Goal: Information Seeking & Learning: Compare options

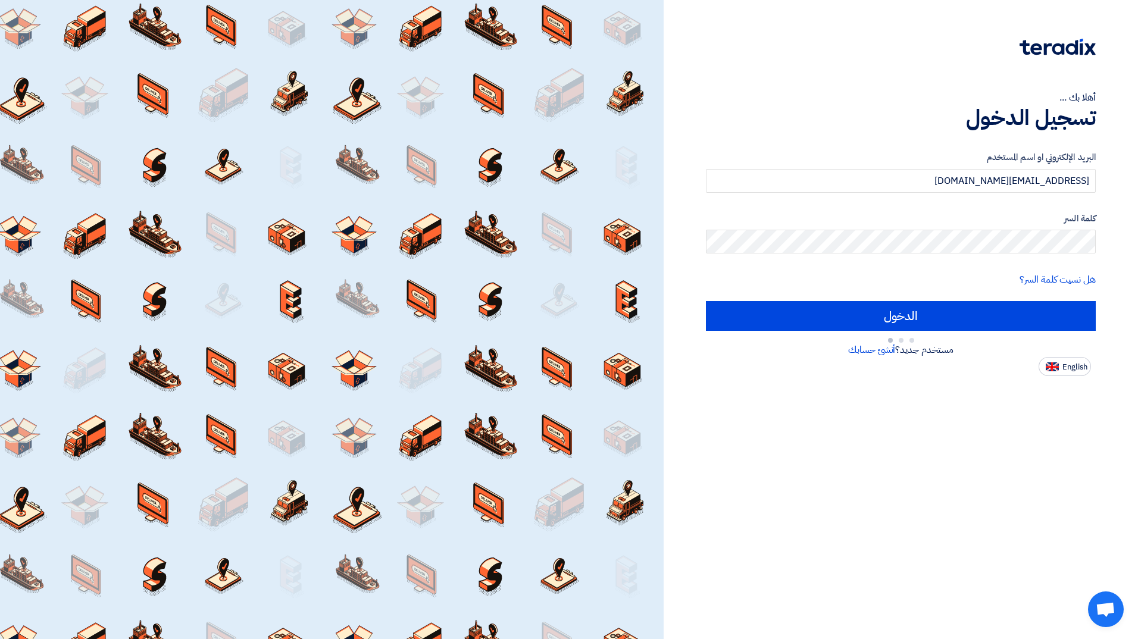
type input "Sign in"
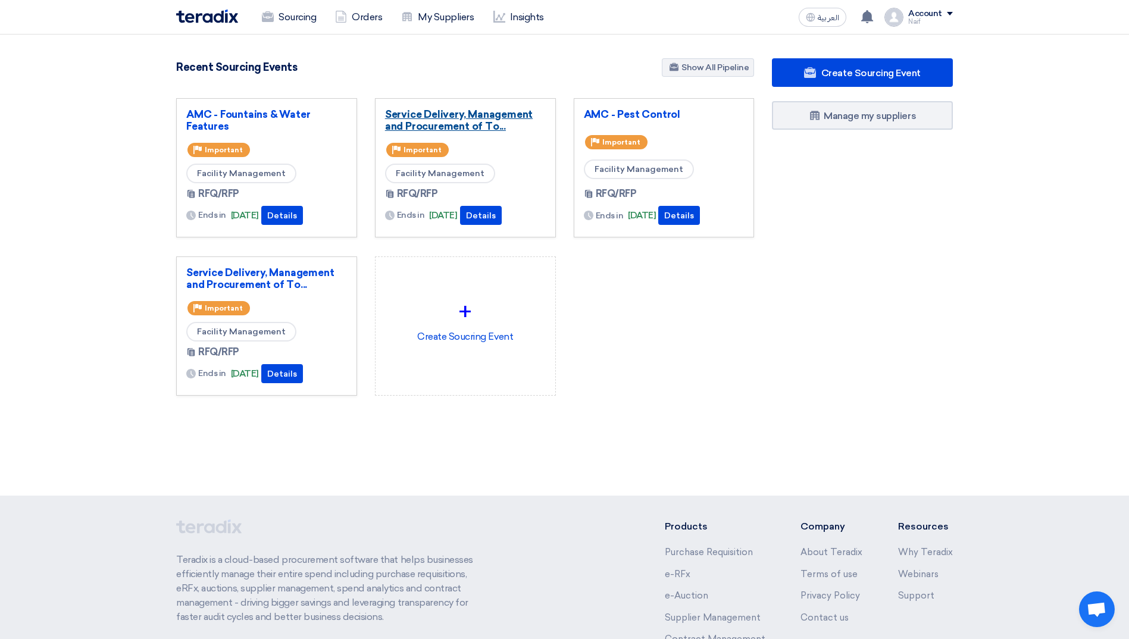
click at [431, 124] on link "Service Delivery, Management and Procurement of To..." at bounding box center [465, 120] width 161 height 24
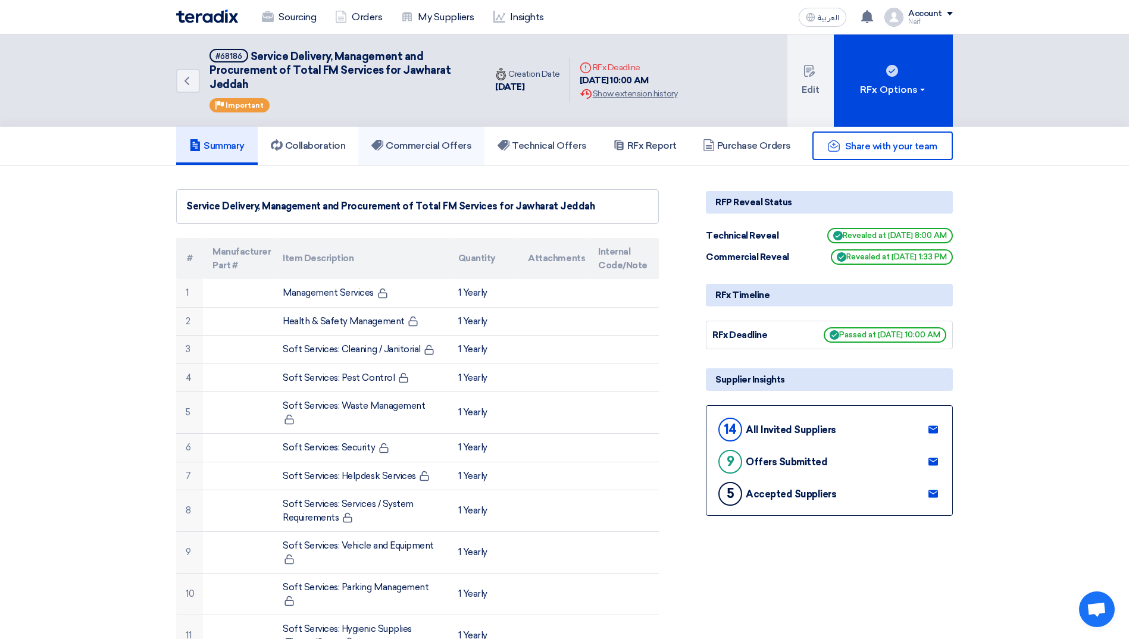
click at [437, 155] on link "Commercial Offers" at bounding box center [421, 146] width 126 height 38
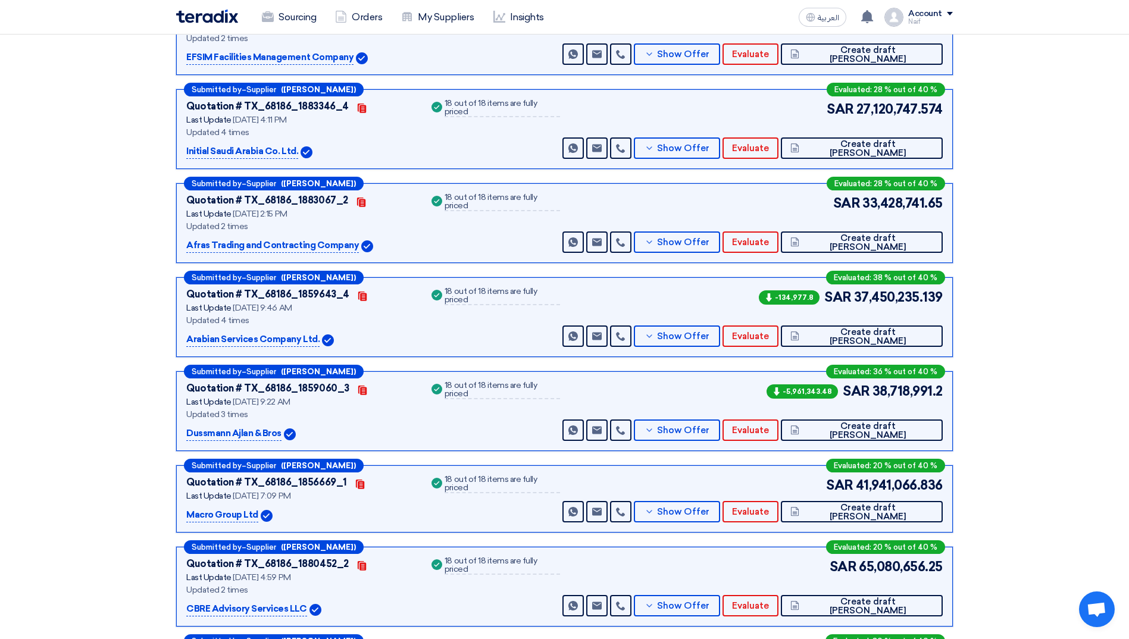
scroll to position [357, 0]
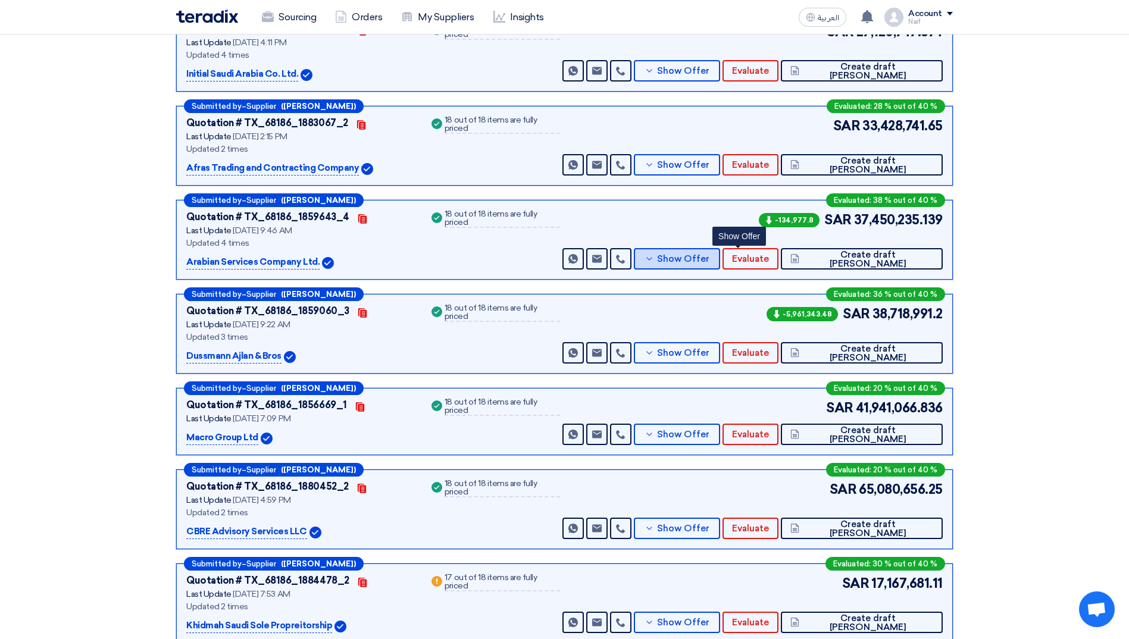
click at [715, 265] on button "Show Offer" at bounding box center [677, 258] width 86 height 21
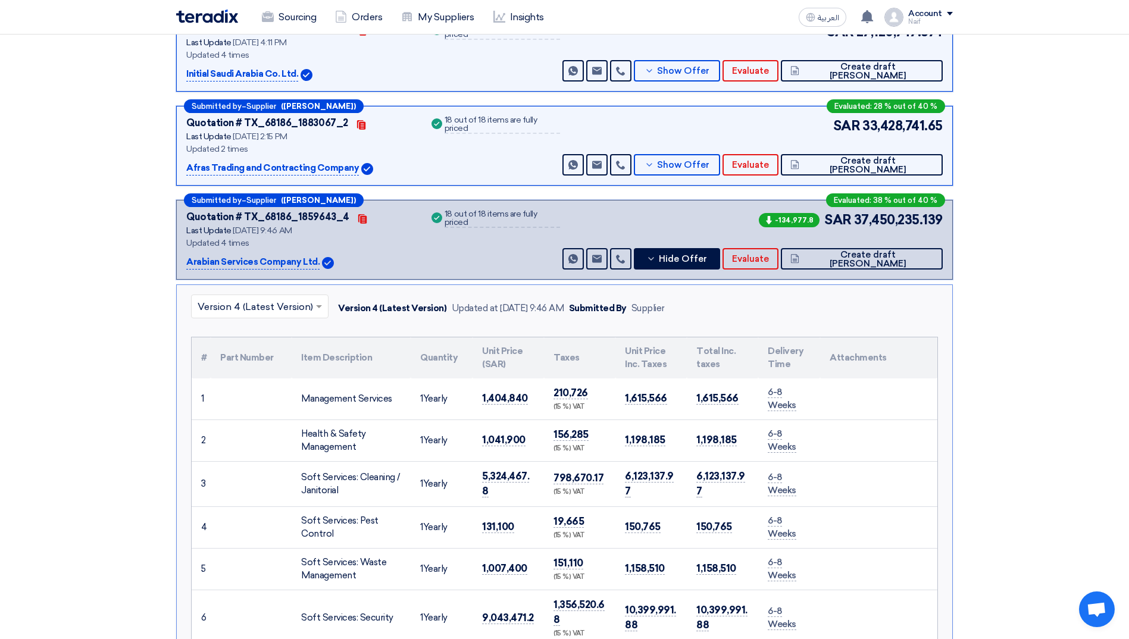
click at [277, 306] on input "text" at bounding box center [254, 308] width 112 height 20
click at [252, 399] on div "Version 1" at bounding box center [260, 408] width 136 height 24
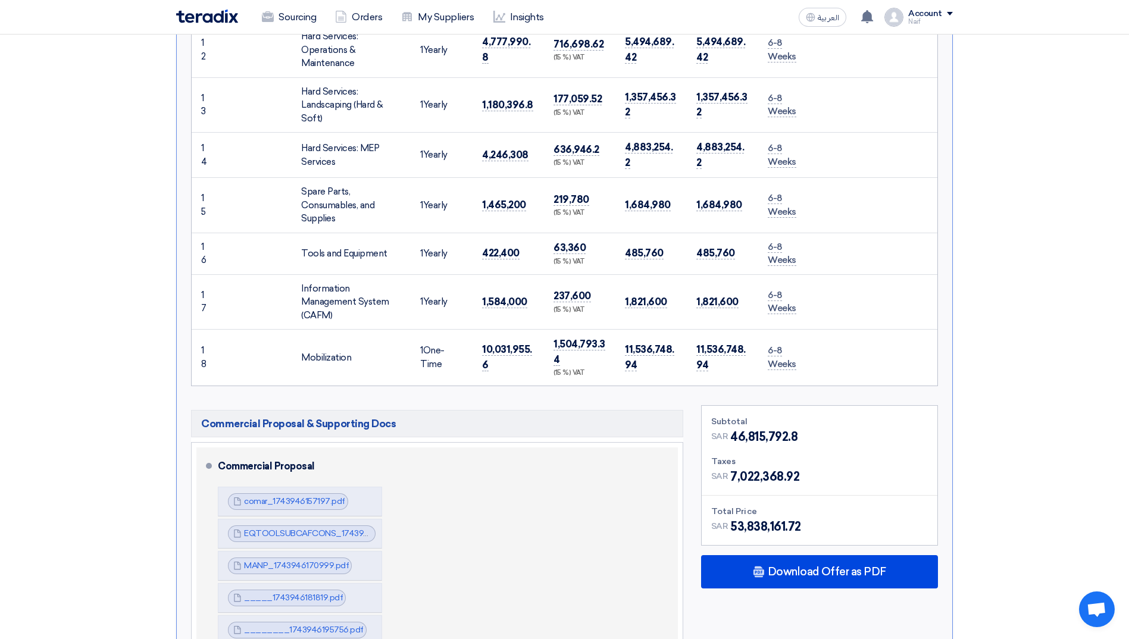
scroll to position [1249, 0]
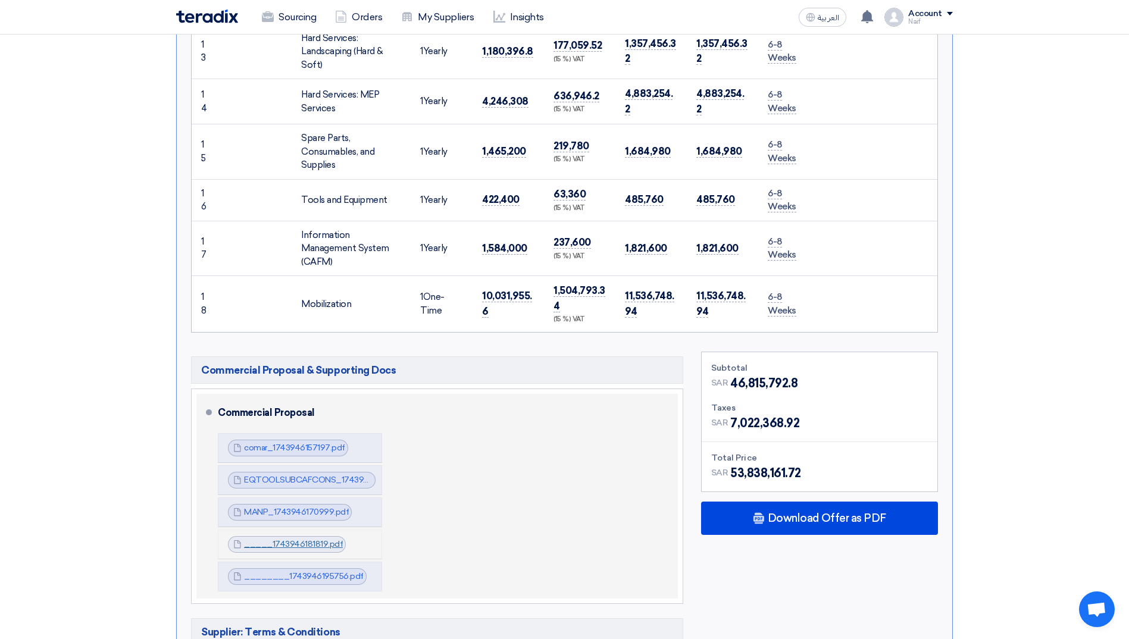
click at [284, 539] on link "_____1743946181819.pdf" at bounding box center [293, 544] width 99 height 10
click at [294, 507] on link "MANP_1743946170999.pdf" at bounding box center [296, 512] width 105 height 10
click at [290, 472] on div "EQTOOLSUBCAFCONS_1743946164132.pdf EQTOOLSUBCAFCONS_1743946164132.pdf" at bounding box center [302, 480] width 148 height 17
click at [293, 475] on link "EQTOOLSUBCAFCONS_1743946164132.pdf" at bounding box center [329, 480] width 170 height 10
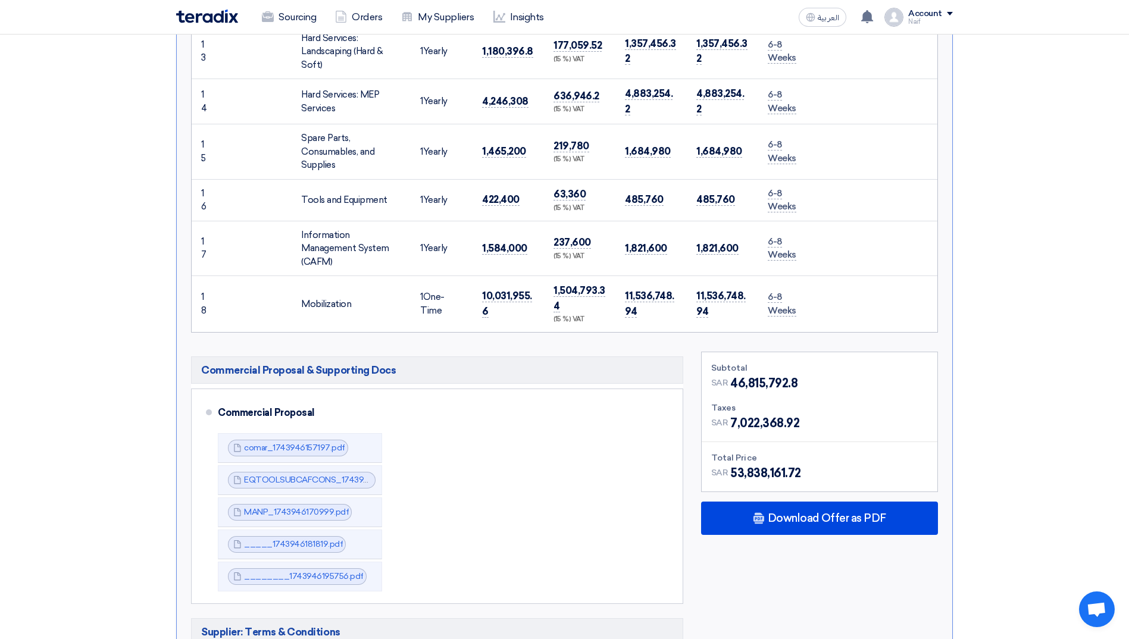
click at [1027, 236] on section "Received offers 14 Offers Excel Sheet Comparison Digital Offers Comparison Sort…" at bounding box center [564, 291] width 1129 height 2750
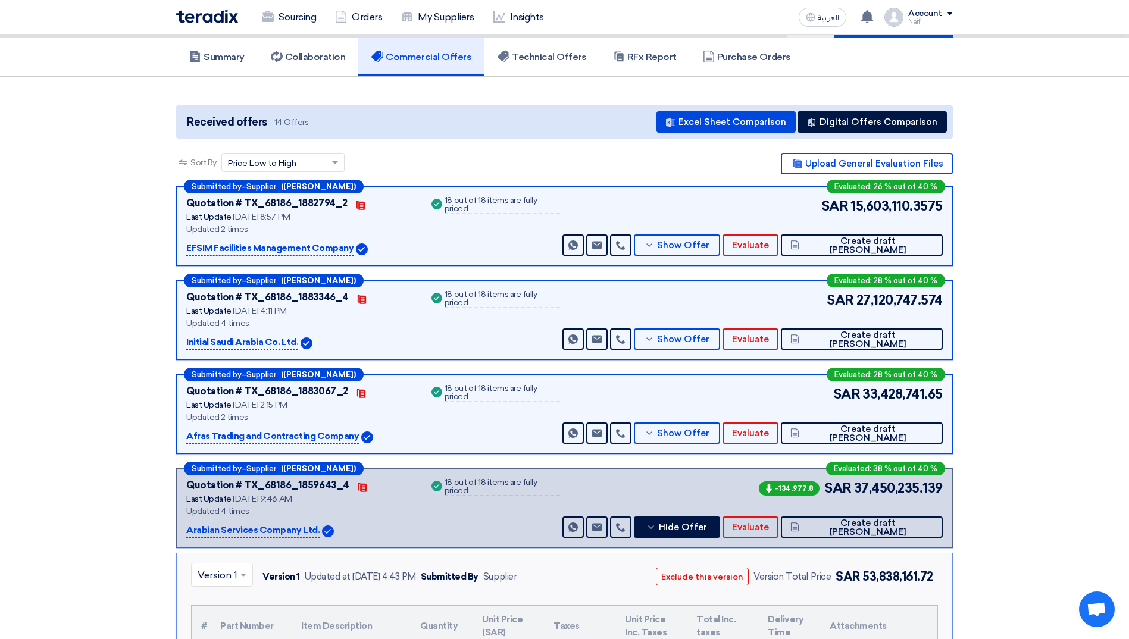
scroll to position [0, 0]
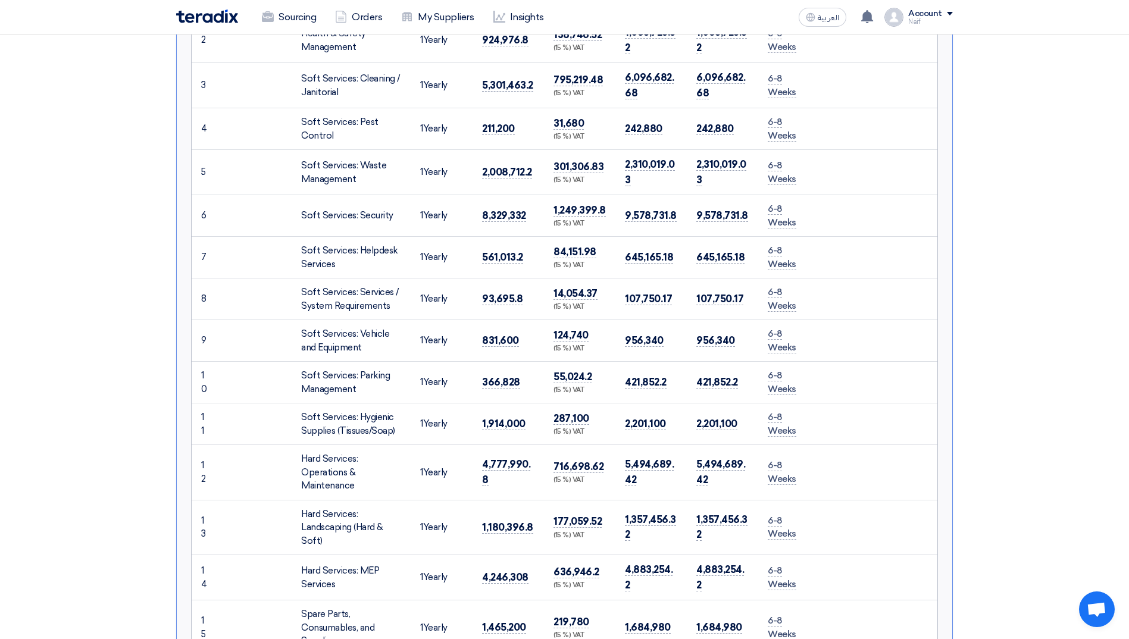
scroll to position [535, 0]
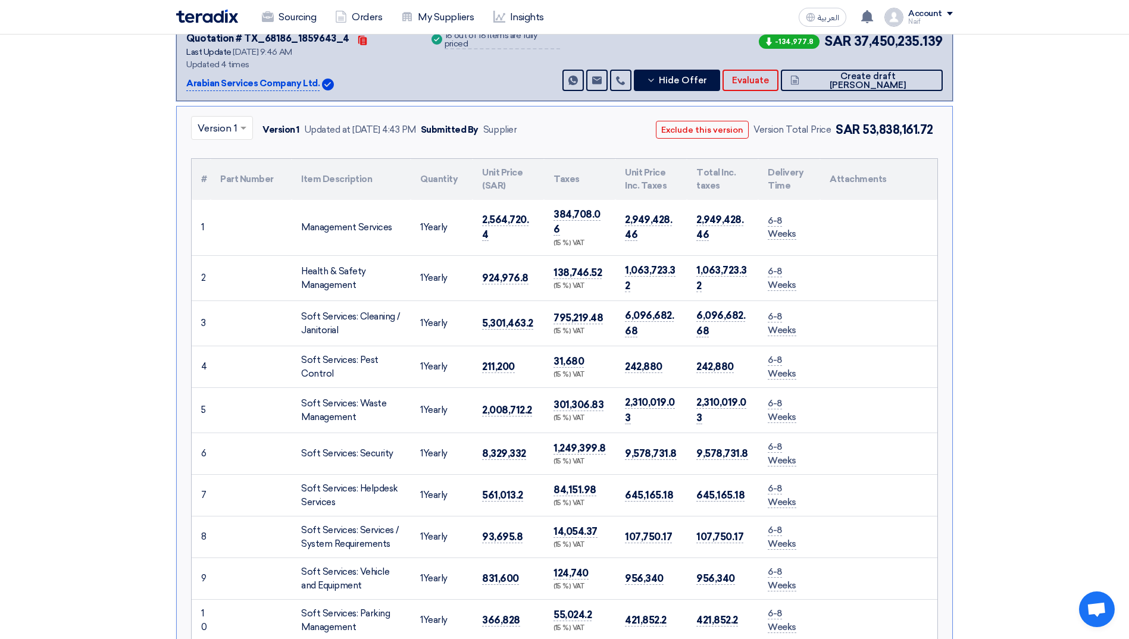
click at [231, 135] on input "text" at bounding box center [216, 130] width 37 height 20
click at [227, 152] on span "Version 4 (Latest Version)" at bounding box center [255, 155] width 115 height 11
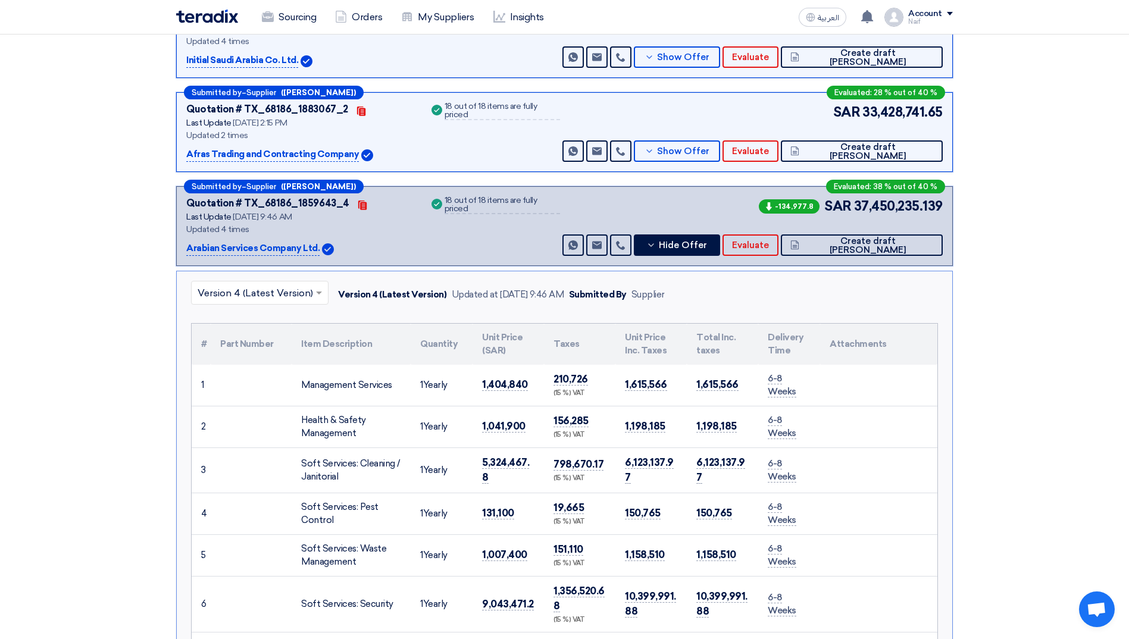
scroll to position [357, 0]
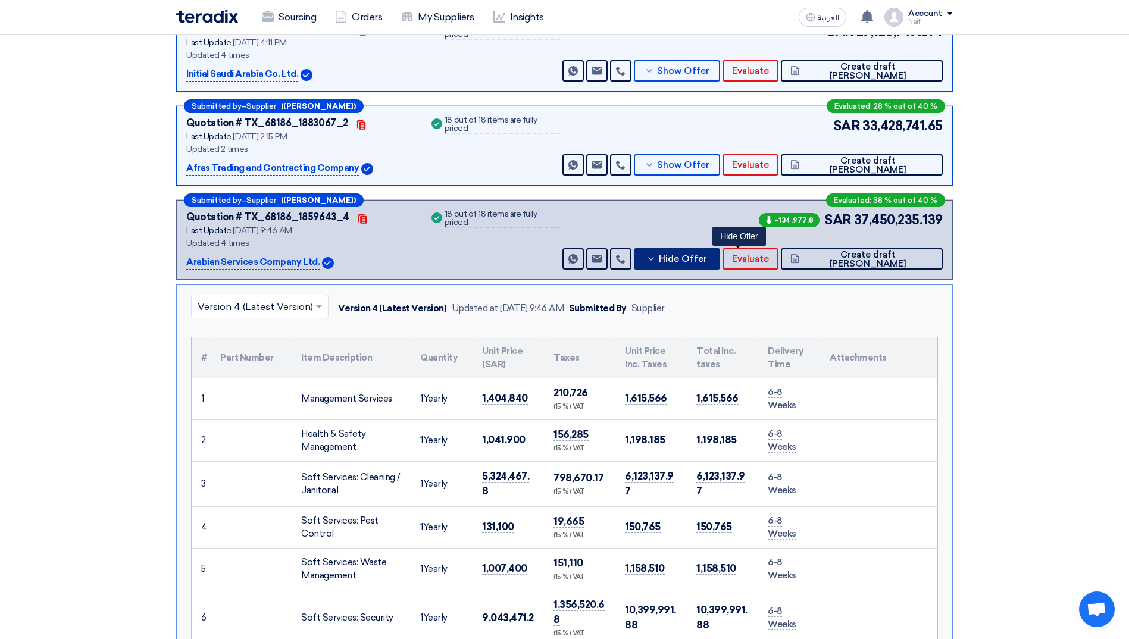
click at [707, 258] on span "Hide Offer" at bounding box center [683, 259] width 48 height 9
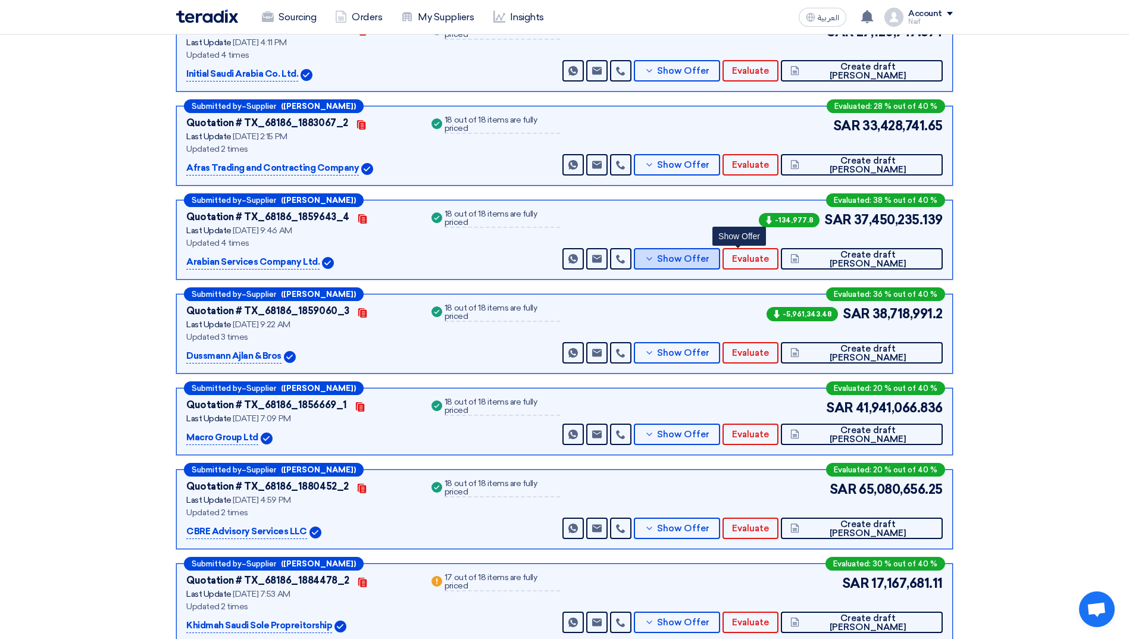
click at [709, 258] on span "Show Offer" at bounding box center [683, 259] width 52 height 9
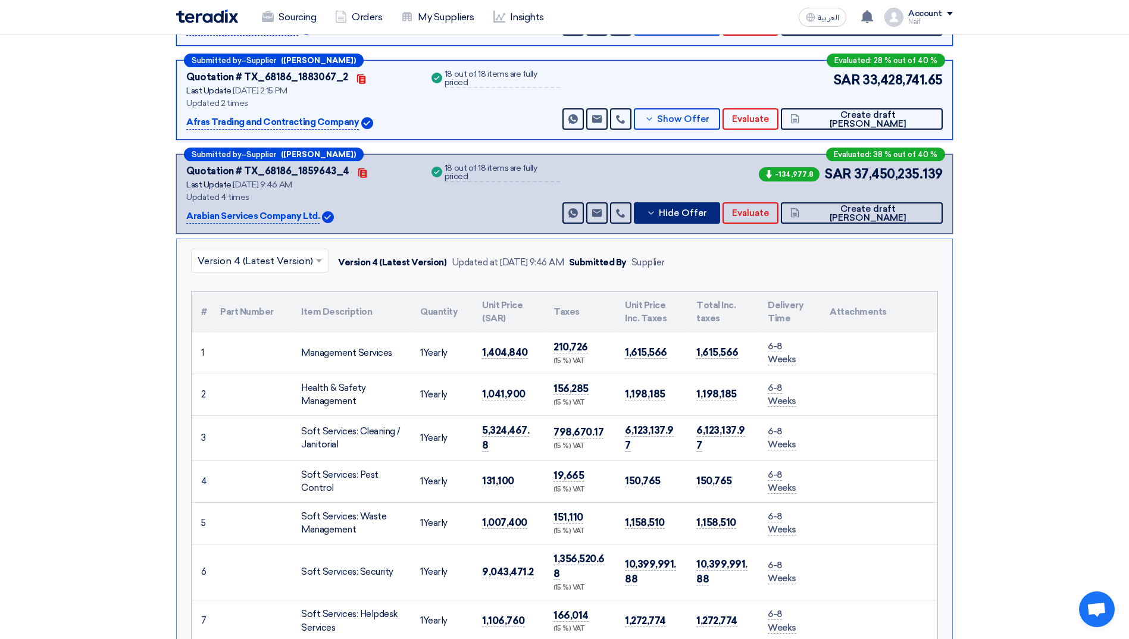
scroll to position [416, 0]
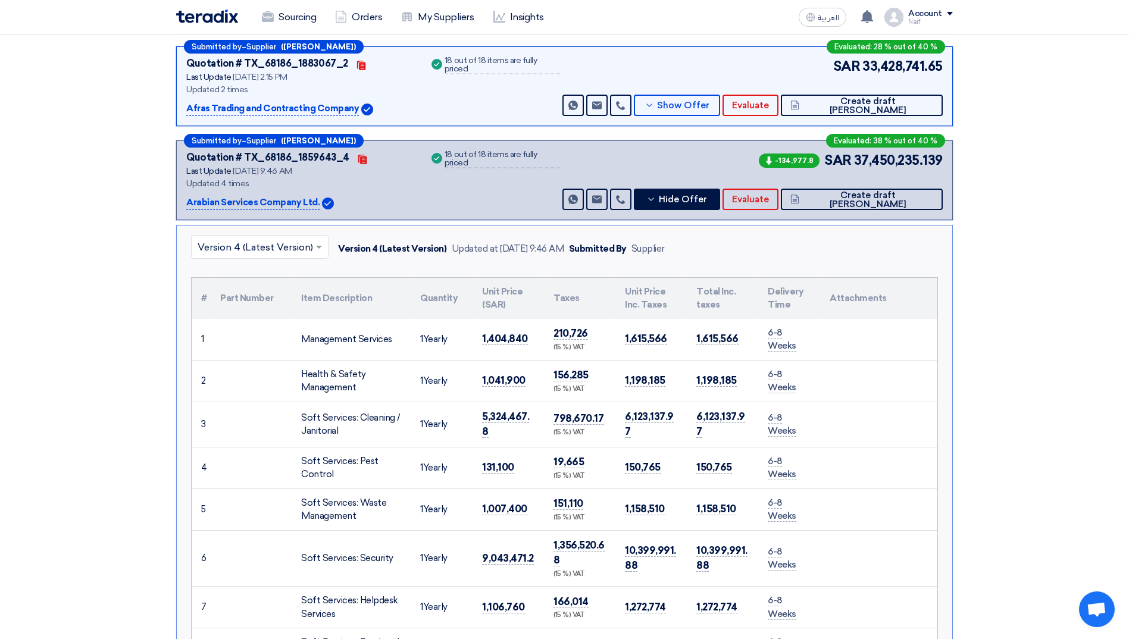
click at [292, 251] on input "text" at bounding box center [254, 249] width 112 height 20
click at [242, 291] on div "Version 3" at bounding box center [260, 299] width 136 height 24
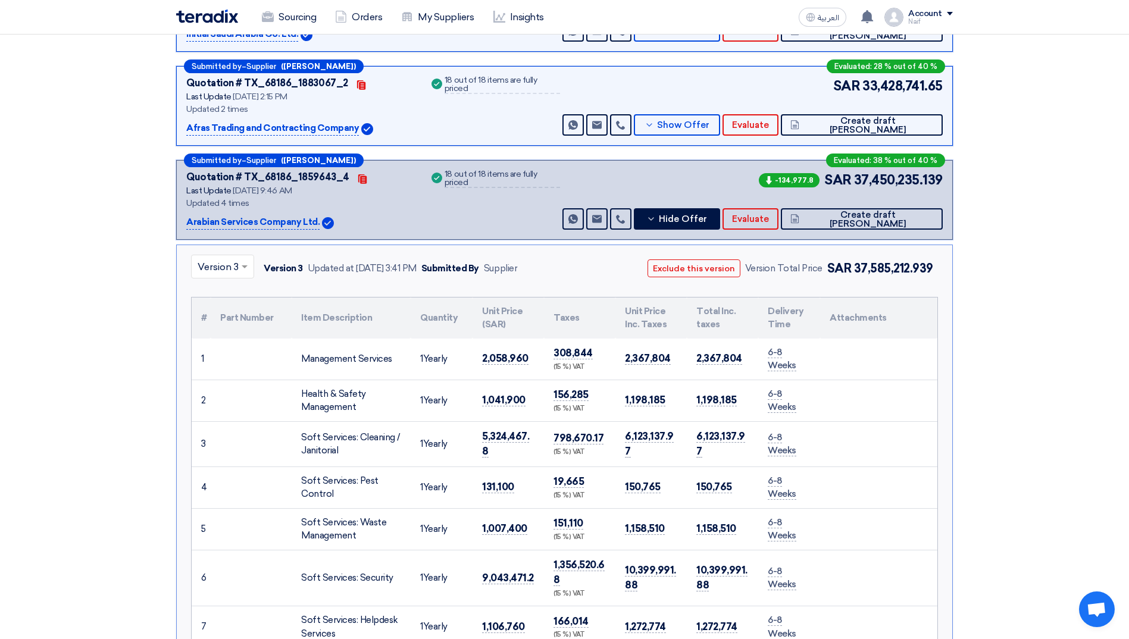
scroll to position [357, 0]
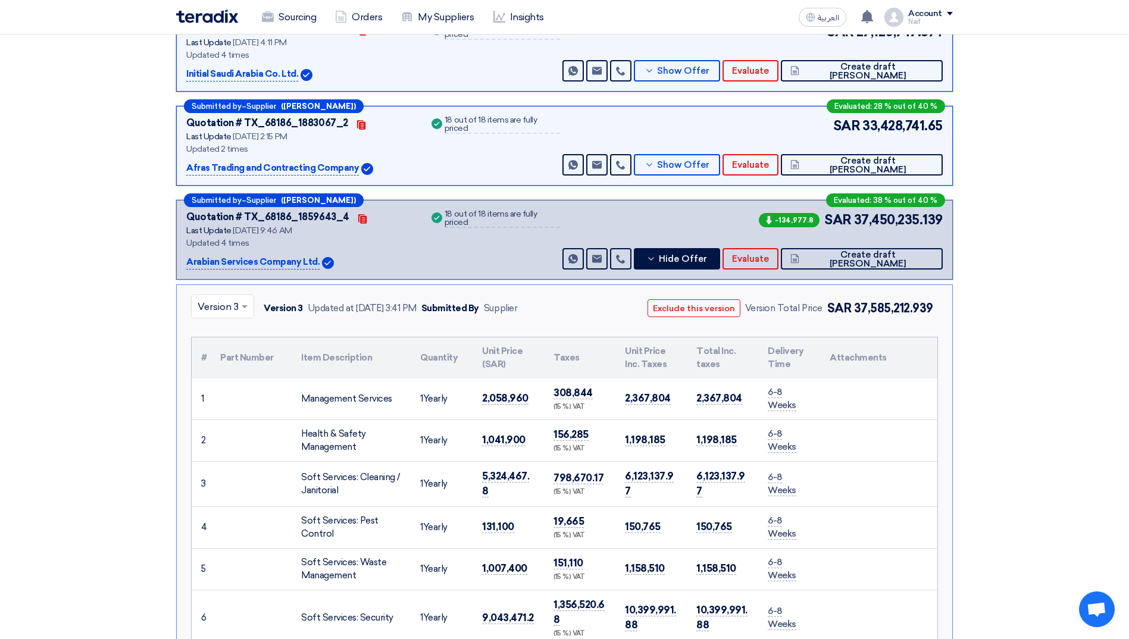
click at [230, 317] on input "text" at bounding box center [217, 308] width 38 height 20
click at [223, 376] on div "Version 2" at bounding box center [223, 383] width 62 height 24
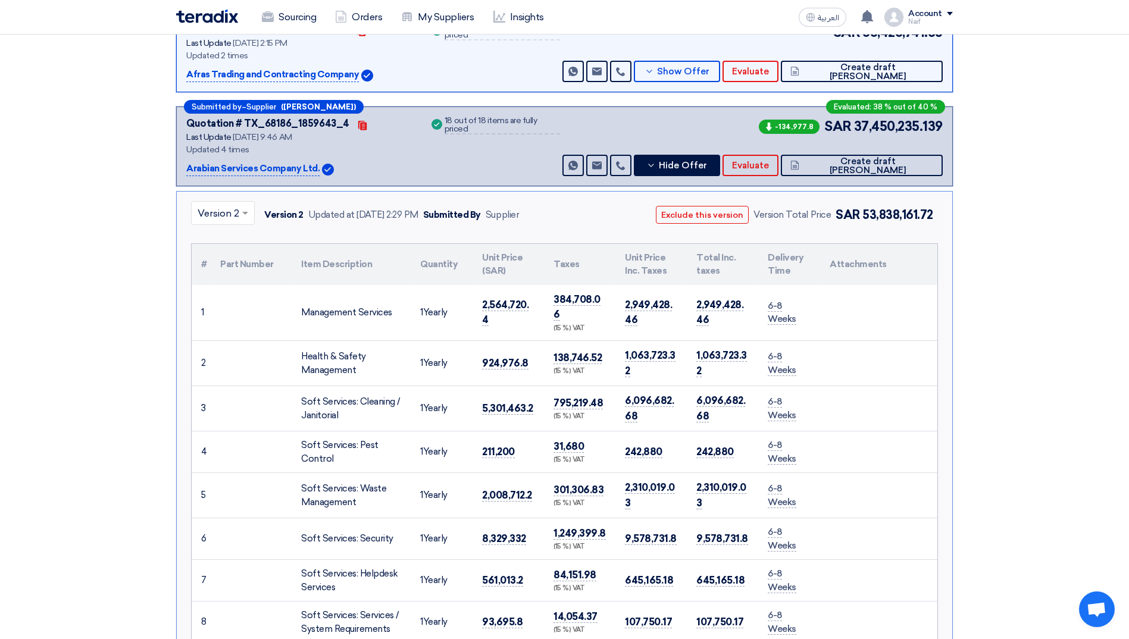
scroll to position [416, 0]
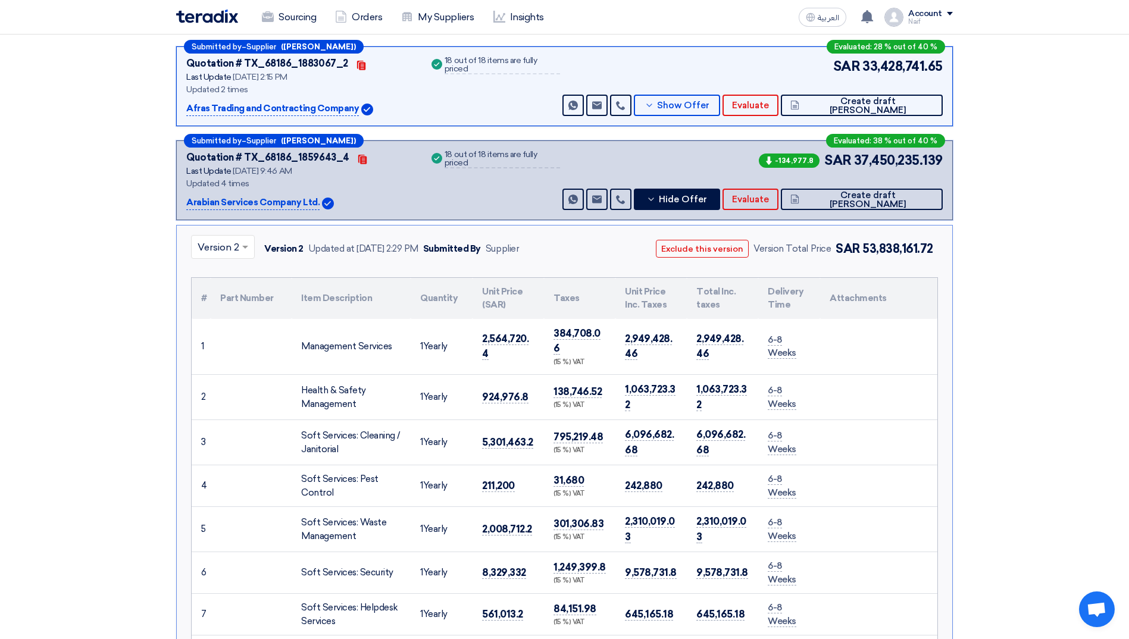
click at [248, 250] on span at bounding box center [246, 247] width 15 height 14
click at [216, 339] on div "Version 1" at bounding box center [223, 348] width 62 height 24
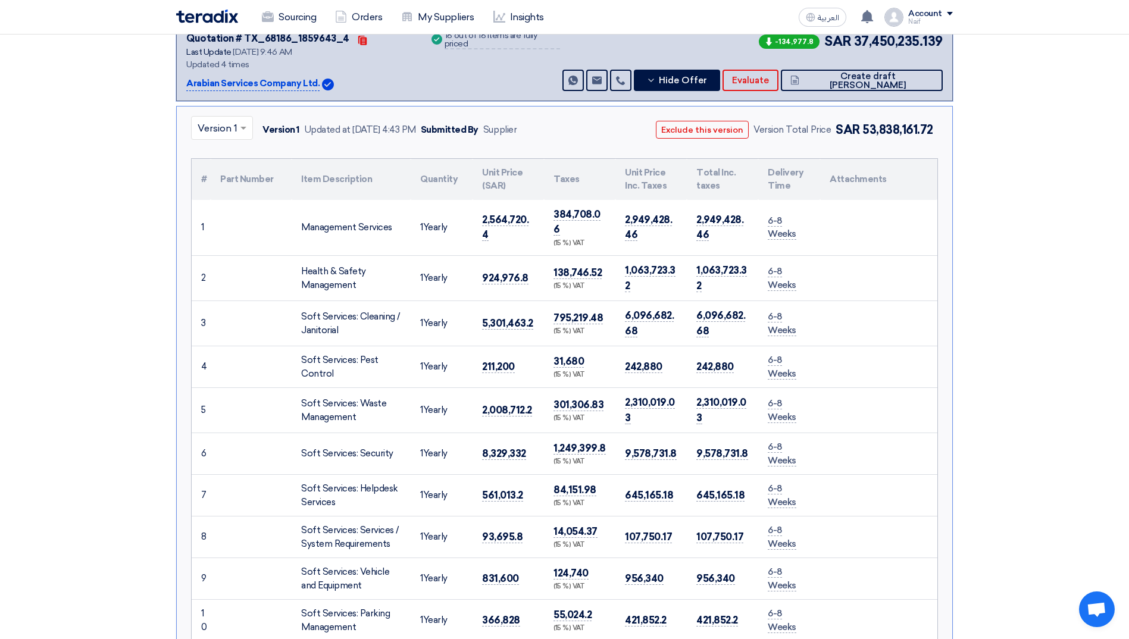
scroll to position [297, 0]
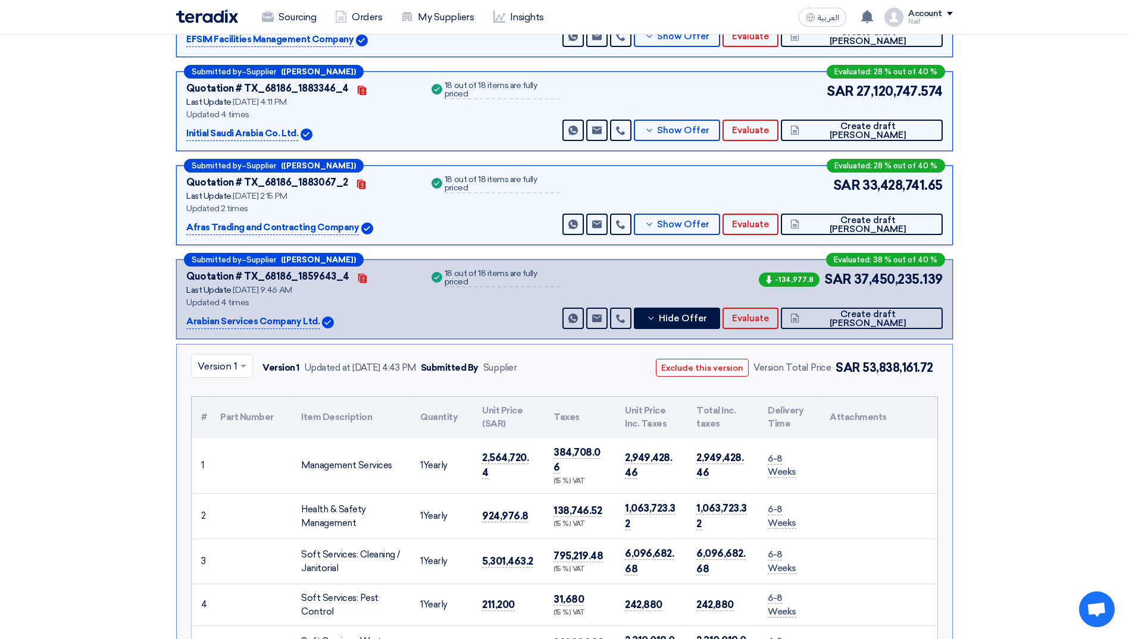
click at [216, 364] on input "text" at bounding box center [216, 368] width 37 height 20
click at [218, 397] on span "Version 4 (Latest Version)" at bounding box center [255, 393] width 115 height 11
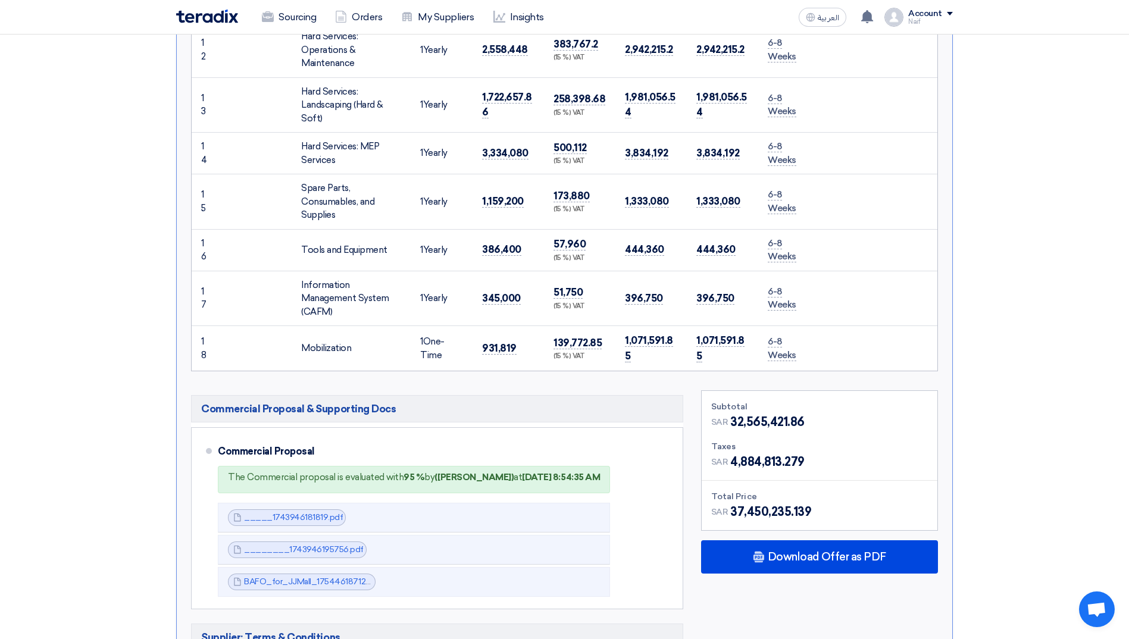
scroll to position [1190, 0]
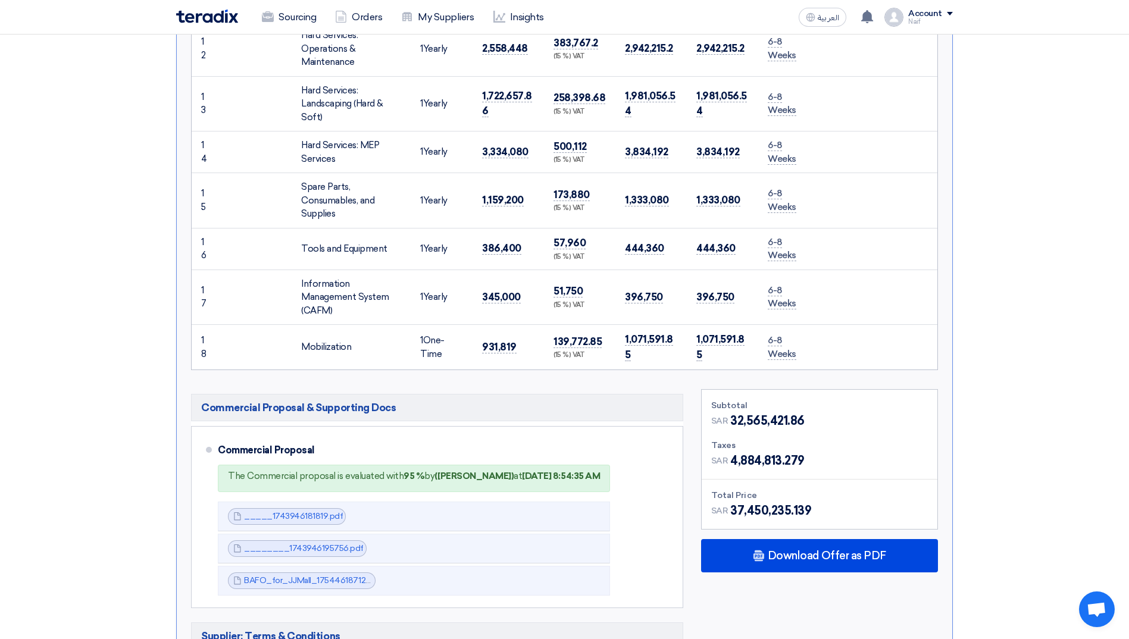
click at [160, 418] on section "Received offers 14 Offers Excel Sheet Comparison Digital Offers Comparison Sort…" at bounding box center [564, 323] width 1129 height 2695
